Goal: Obtain resource: Obtain resource

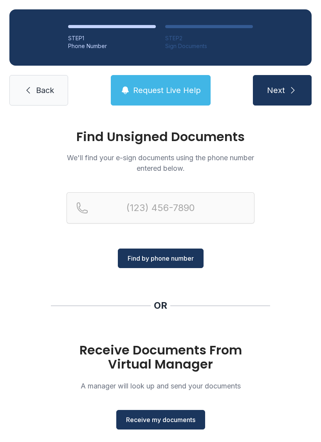
click at [180, 413] on button "Receive my documents" at bounding box center [160, 420] width 89 height 20
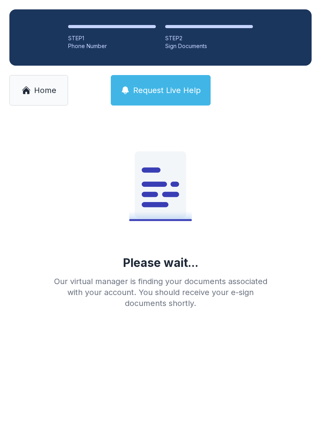
click at [36, 93] on span "Home" at bounding box center [45, 90] width 22 height 11
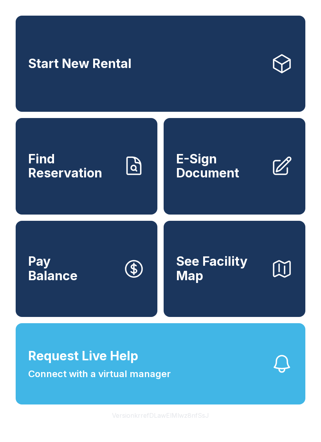
click at [255, 172] on span "E-Sign Document" at bounding box center [220, 166] width 88 height 29
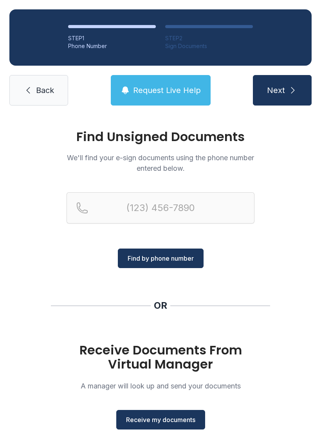
click at [180, 426] on button "Receive my documents" at bounding box center [160, 420] width 89 height 20
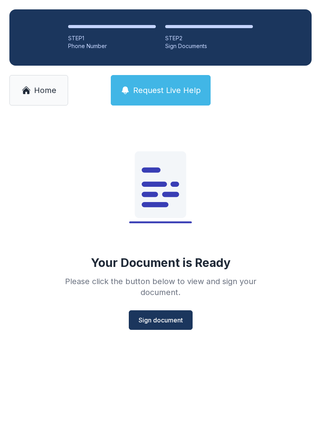
click at [180, 314] on button "Sign document" at bounding box center [161, 321] width 64 height 20
click at [22, 81] on link "Home" at bounding box center [38, 90] width 59 height 31
